Goal: Find contact information: Find contact information

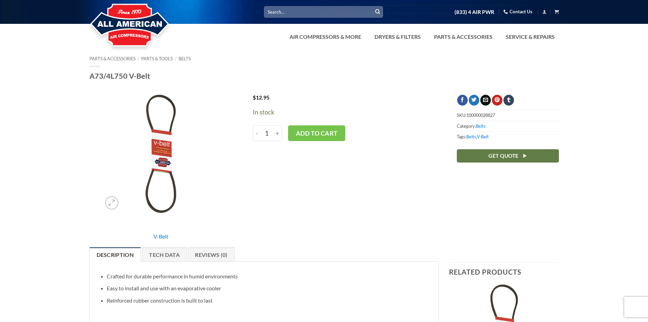
click at [520, 6] on ul "(833) 4 AIR PWR Contact Us Cart No products in the cart. Return to shop" at bounding box center [471, 12] width 175 height 12
click at [520, 12] on link "Contact Us" at bounding box center [518, 11] width 29 height 11
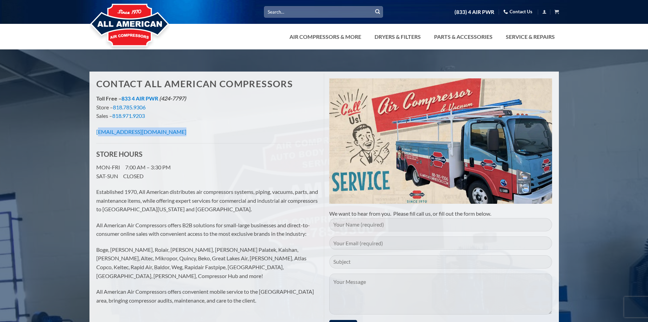
drag, startPoint x: 132, startPoint y: 131, endPoint x: 176, endPoint y: 140, distance: 44.4
click at [181, 139] on div "Contact All American Compressors Toll Free – 833 4 AIR PWR (424-7797) Store – 8…" at bounding box center [207, 194] width 233 height 243
click at [188, 132] on p "[EMAIL_ADDRESS][DOMAIN_NAME]" at bounding box center [207, 131] width 223 height 9
drag, startPoint x: 187, startPoint y: 132, endPoint x: 60, endPoint y: 133, distance: 127.0
click at [60, 133] on div "Contact All American Compressors Toll Free – 833 4 AIR PWR (424-7797) Store – 8…" at bounding box center [324, 300] width 648 height 481
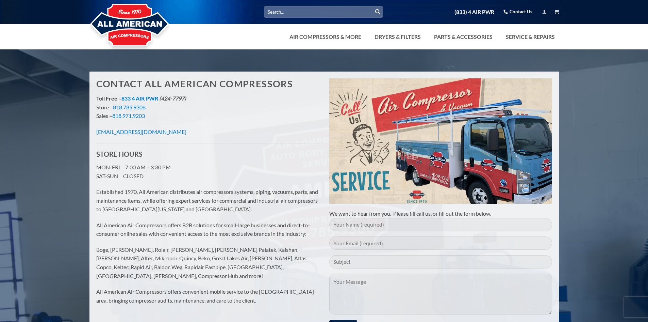
copy link "[EMAIL_ADDRESS][DOMAIN_NAME]"
